Goal: Task Accomplishment & Management: Use online tool/utility

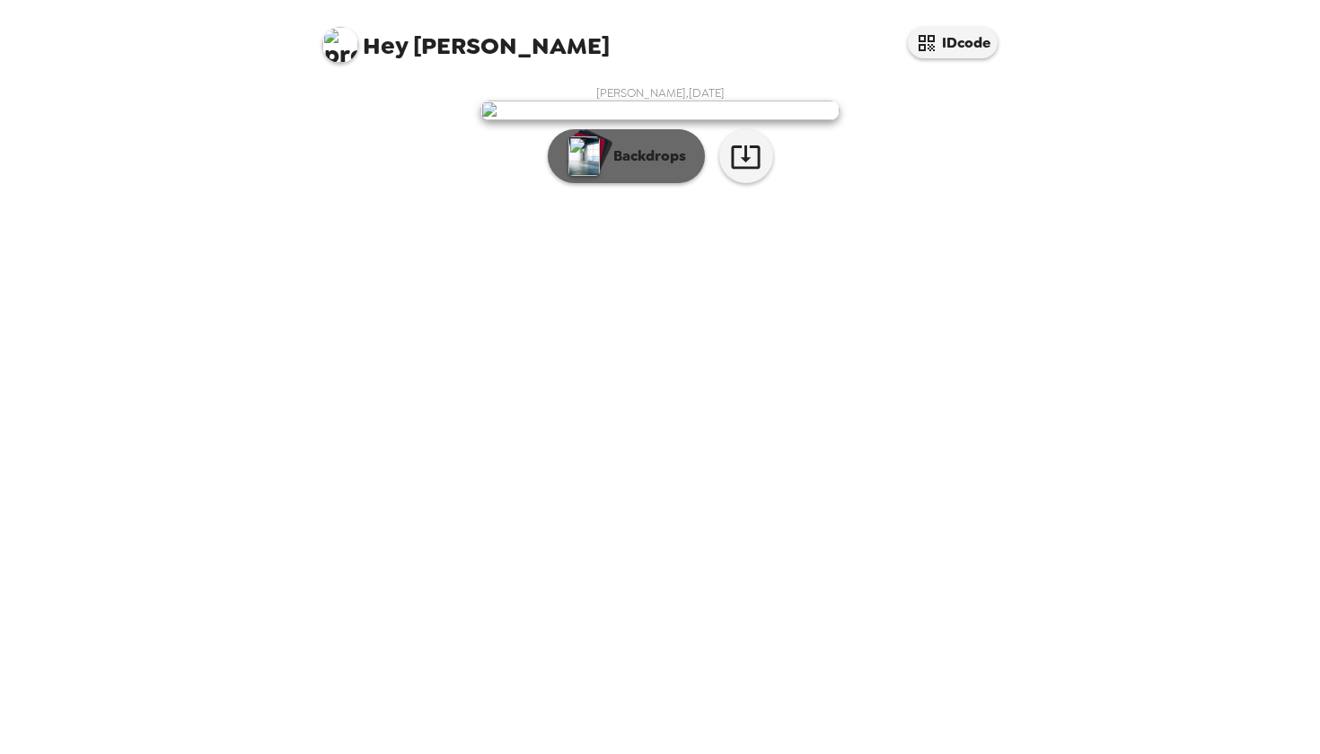
click at [647, 167] on p "Backdrops" at bounding box center [645, 156] width 82 height 22
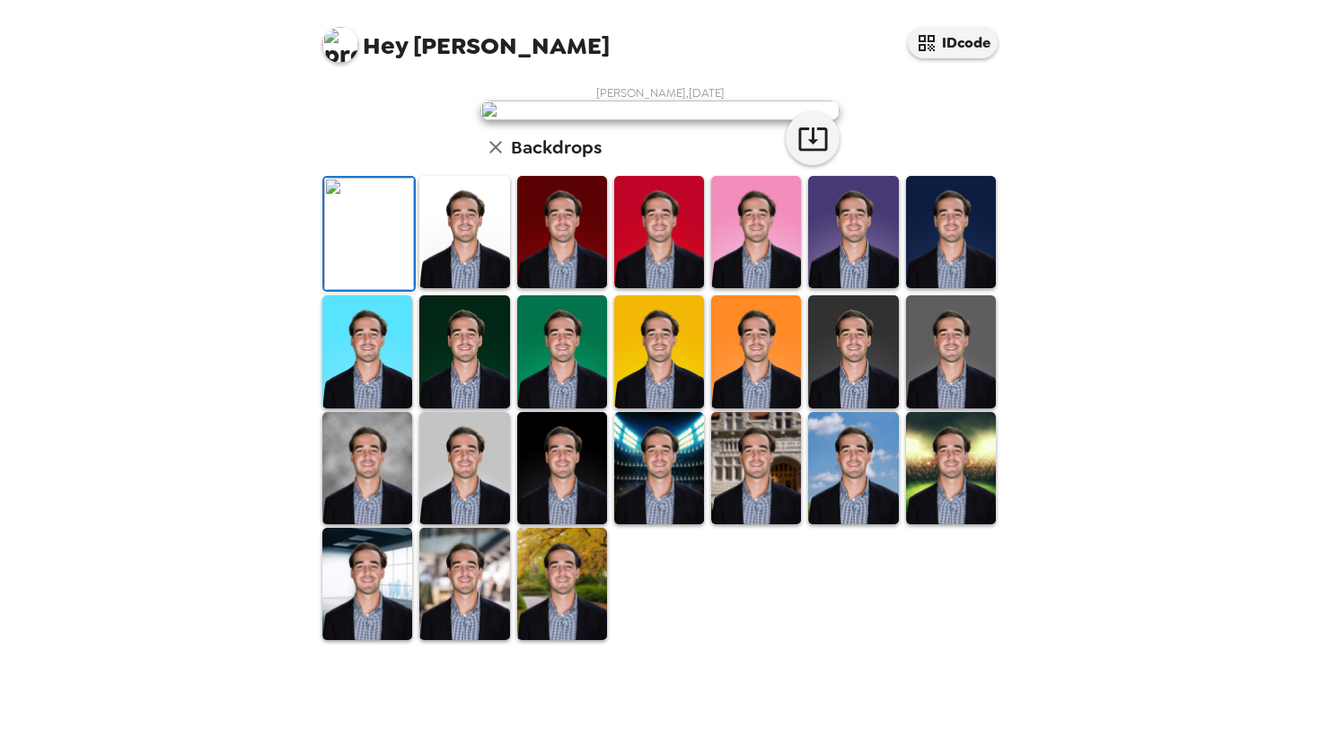
click at [481, 288] on img at bounding box center [464, 232] width 90 height 112
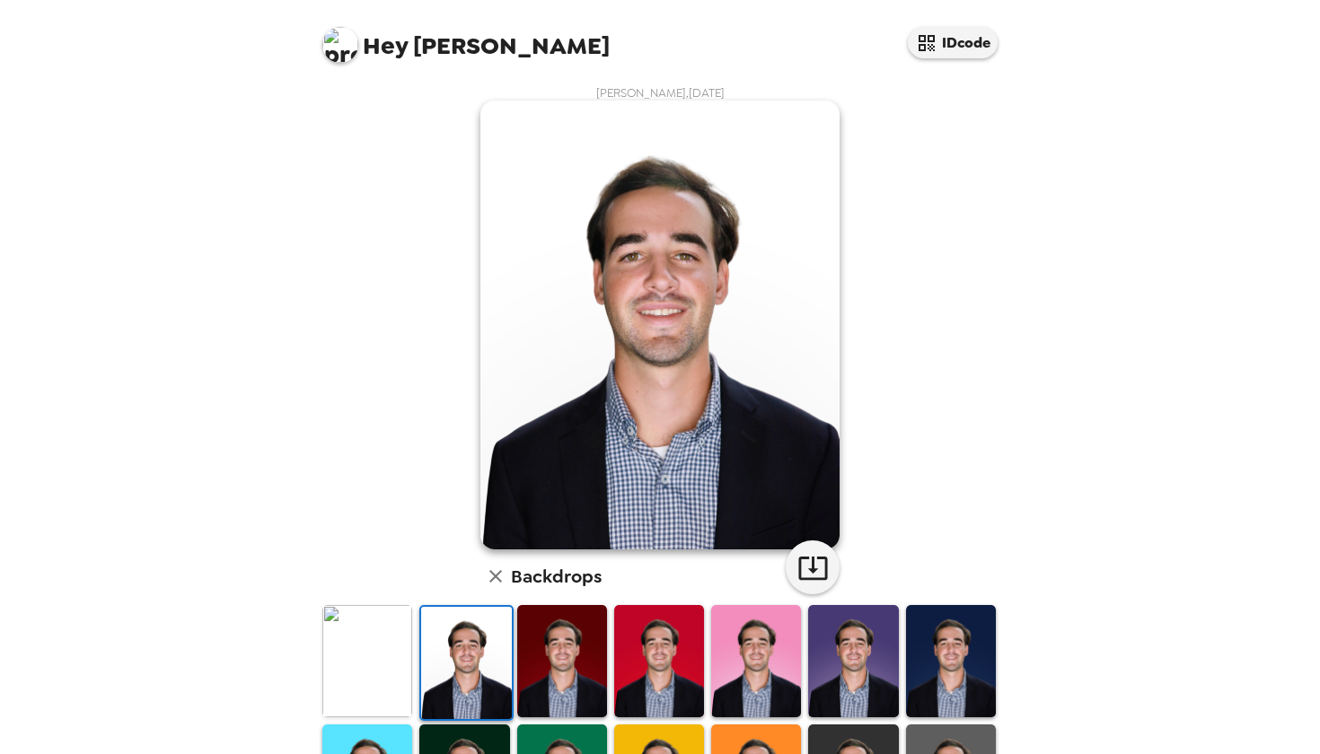
click at [540, 643] on img at bounding box center [562, 661] width 90 height 112
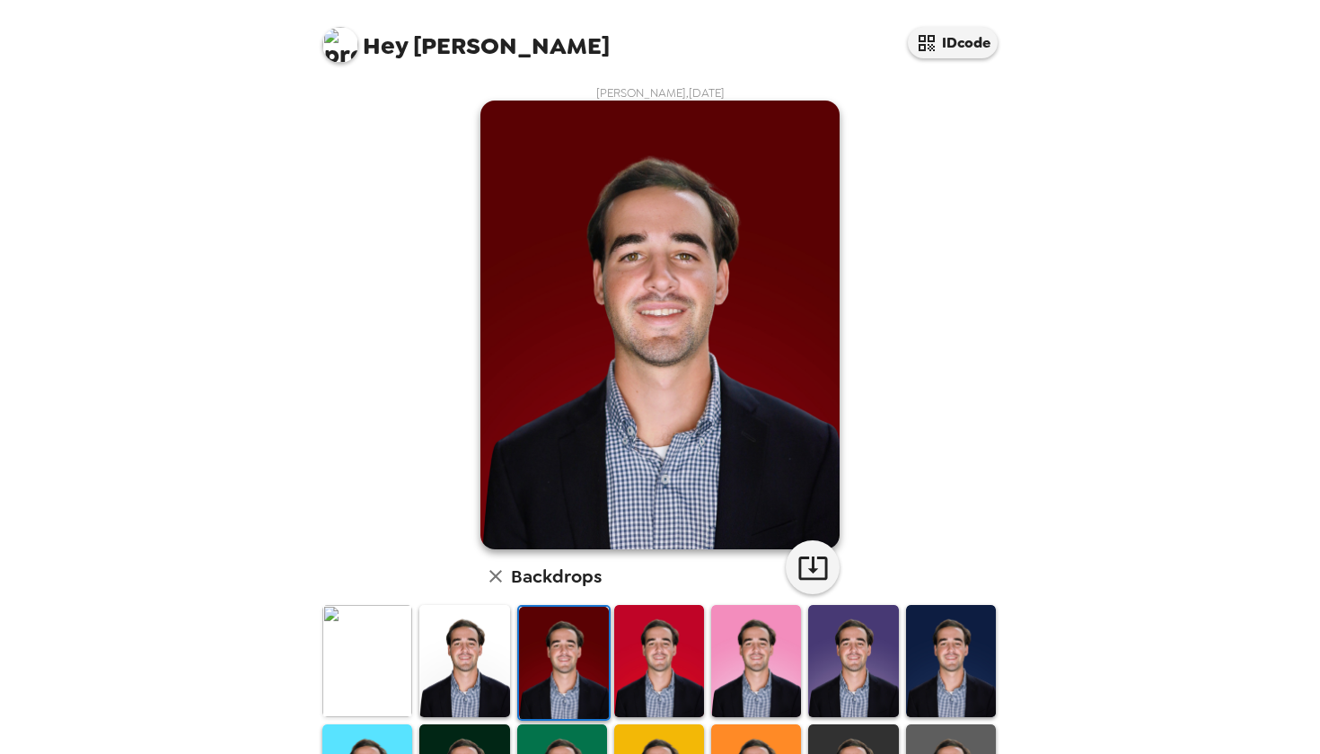
click at [653, 647] on img at bounding box center [659, 661] width 90 height 112
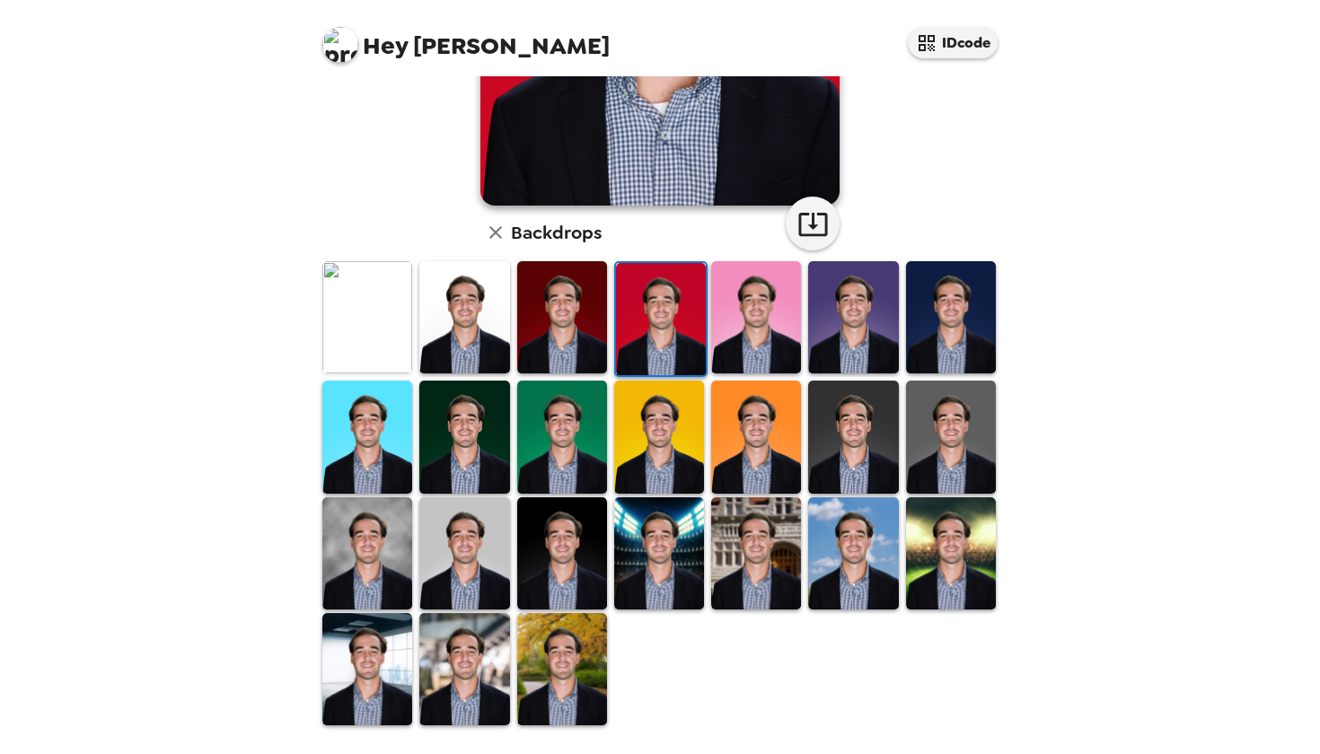
click at [459, 545] on img at bounding box center [464, 554] width 90 height 112
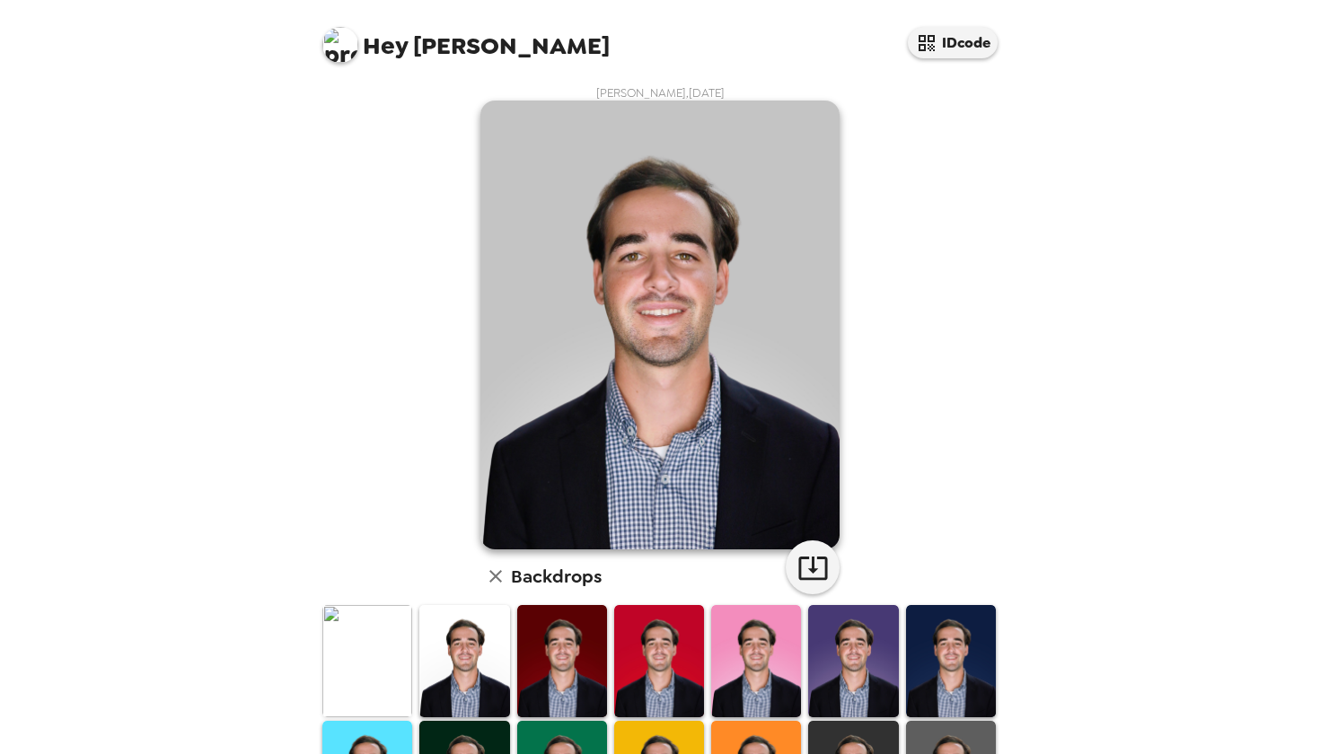
scroll to position [26, 0]
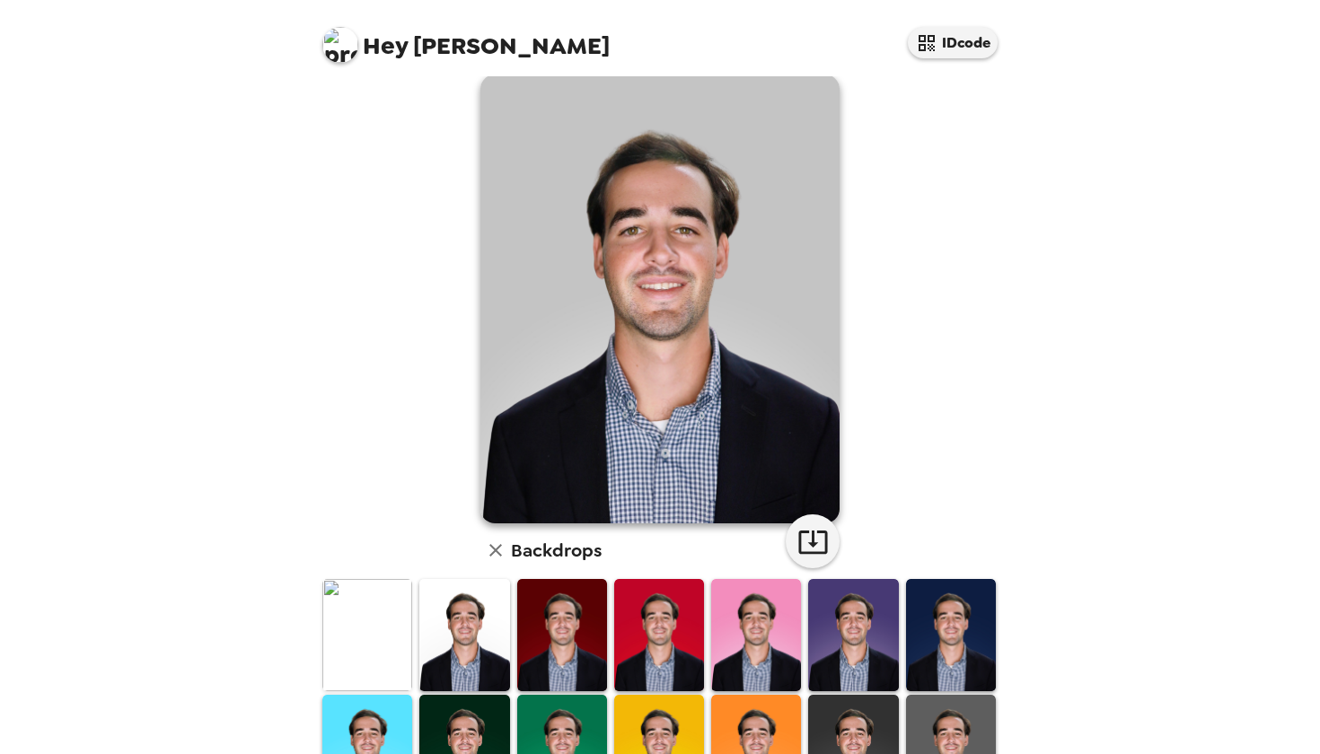
click at [453, 597] on img at bounding box center [464, 635] width 90 height 112
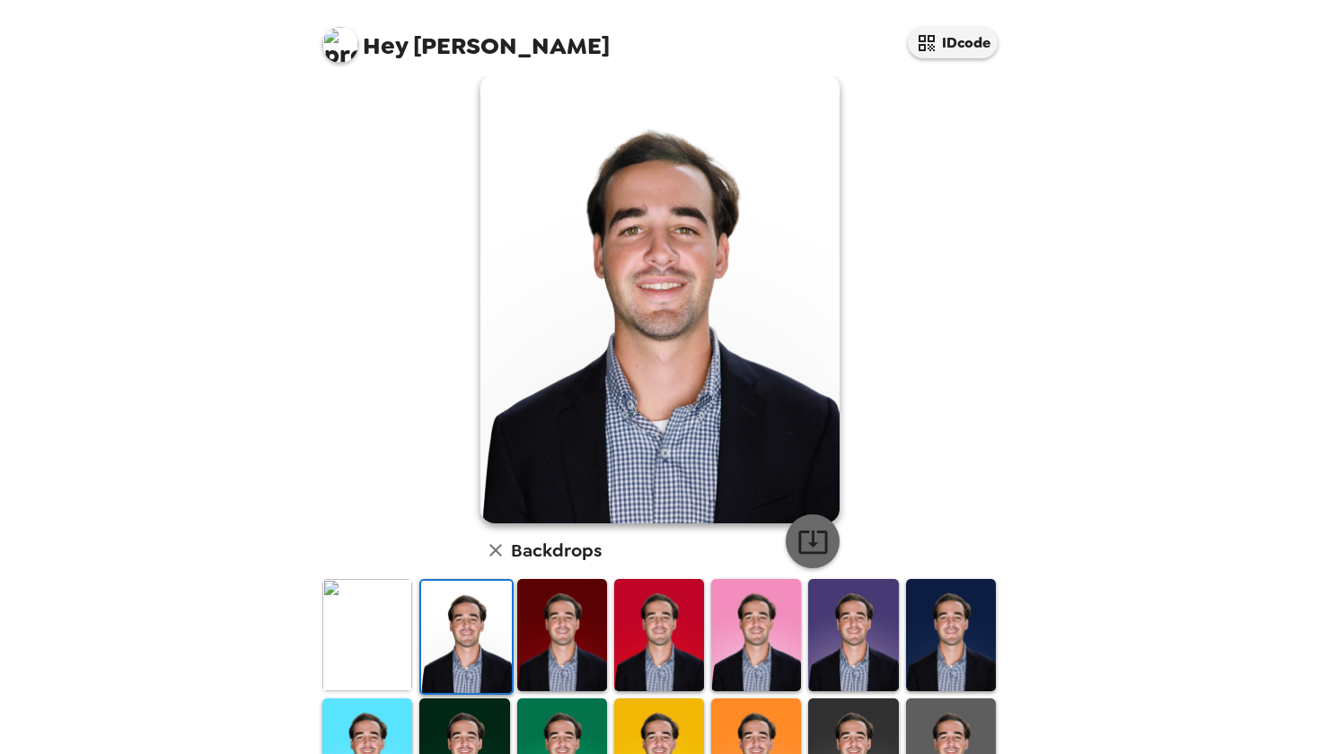
click at [815, 551] on icon "button" at bounding box center [812, 541] width 31 height 31
